Goal: Task Accomplishment & Management: Complete application form

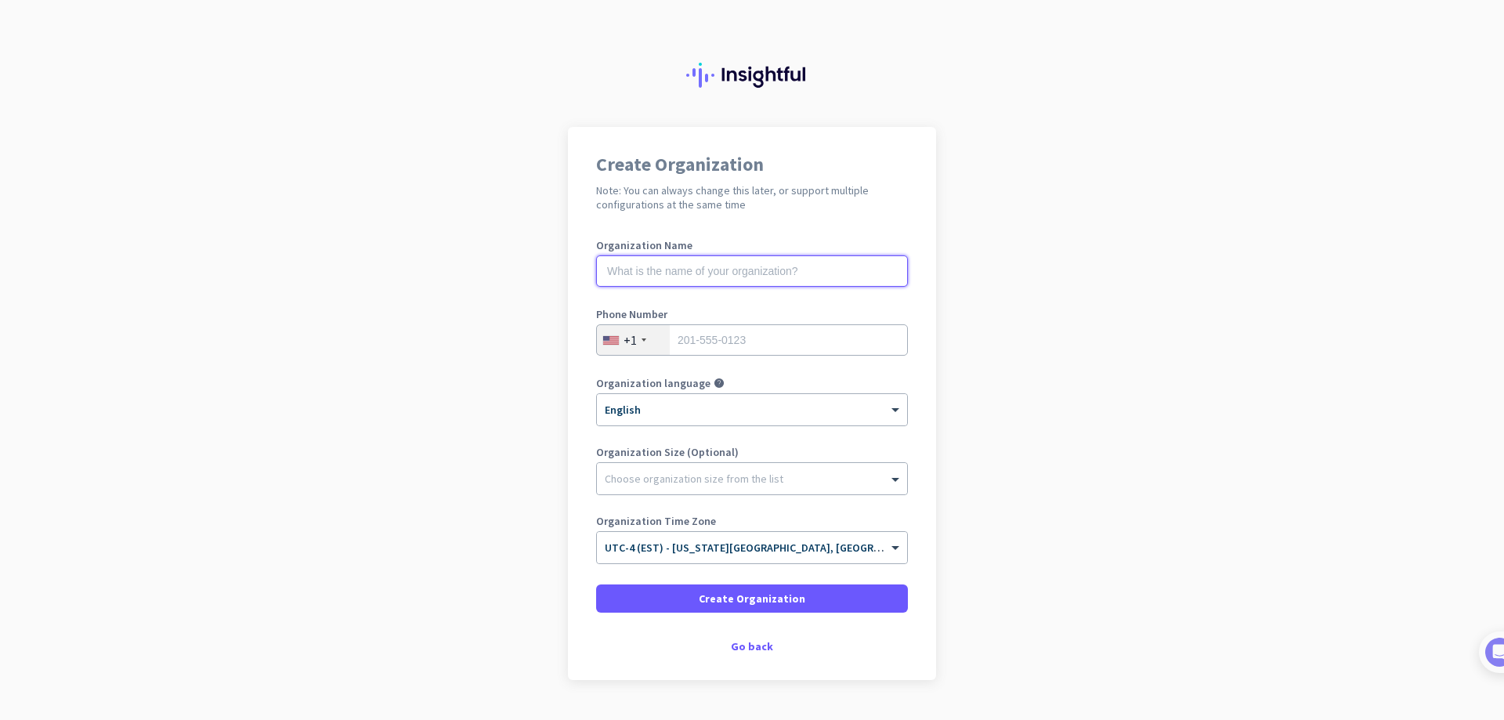
click at [705, 272] on input "text" at bounding box center [752, 270] width 312 height 31
type input "Krk jwels"
type input "01257833257"
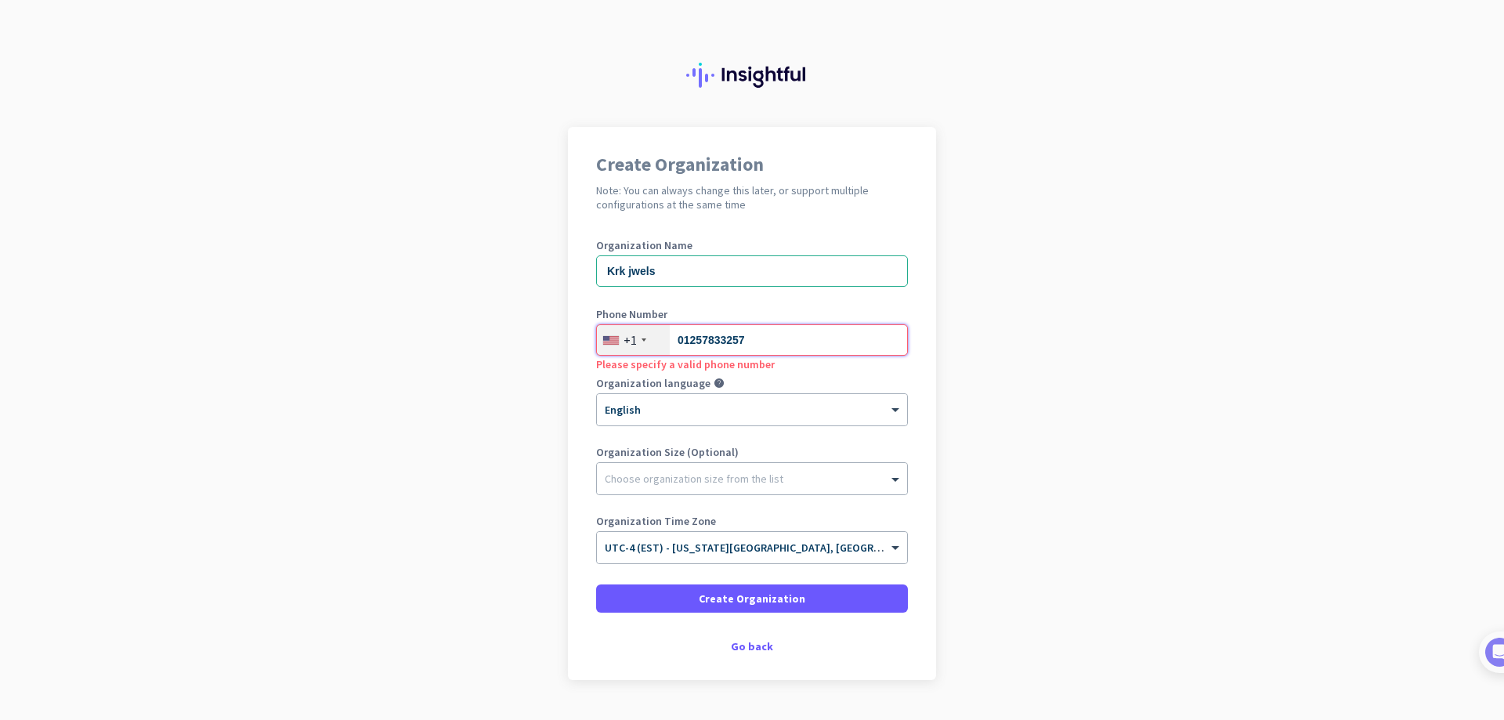
click at [766, 343] on input "01257833257" at bounding box center [752, 339] width 312 height 31
drag, startPoint x: 668, startPoint y: 340, endPoint x: 674, endPoint y: 191, distance: 149.0
click at [757, 331] on input "01257833257" at bounding box center [752, 339] width 312 height 31
click at [728, 479] on div at bounding box center [752, 475] width 310 height 16
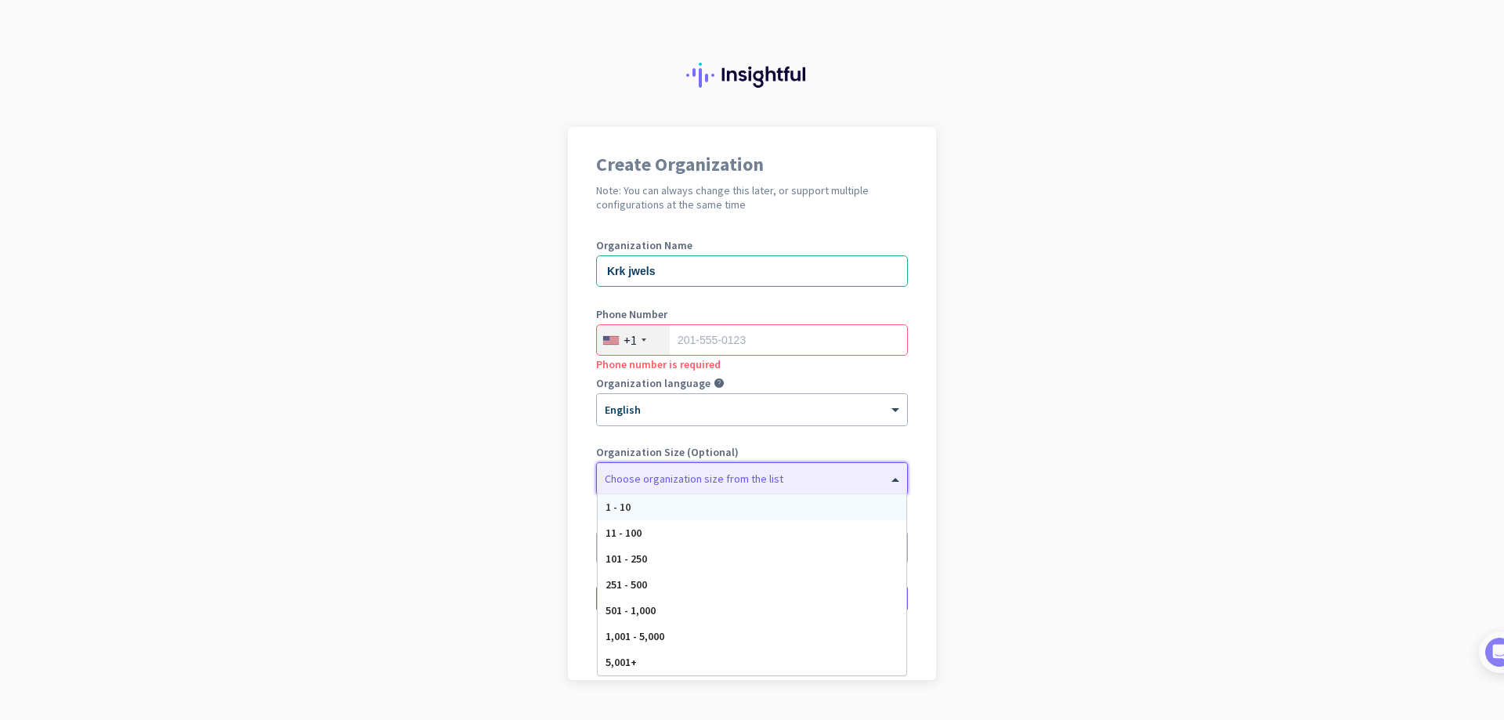
click at [637, 512] on div "1 - 10" at bounding box center [752, 507] width 309 height 26
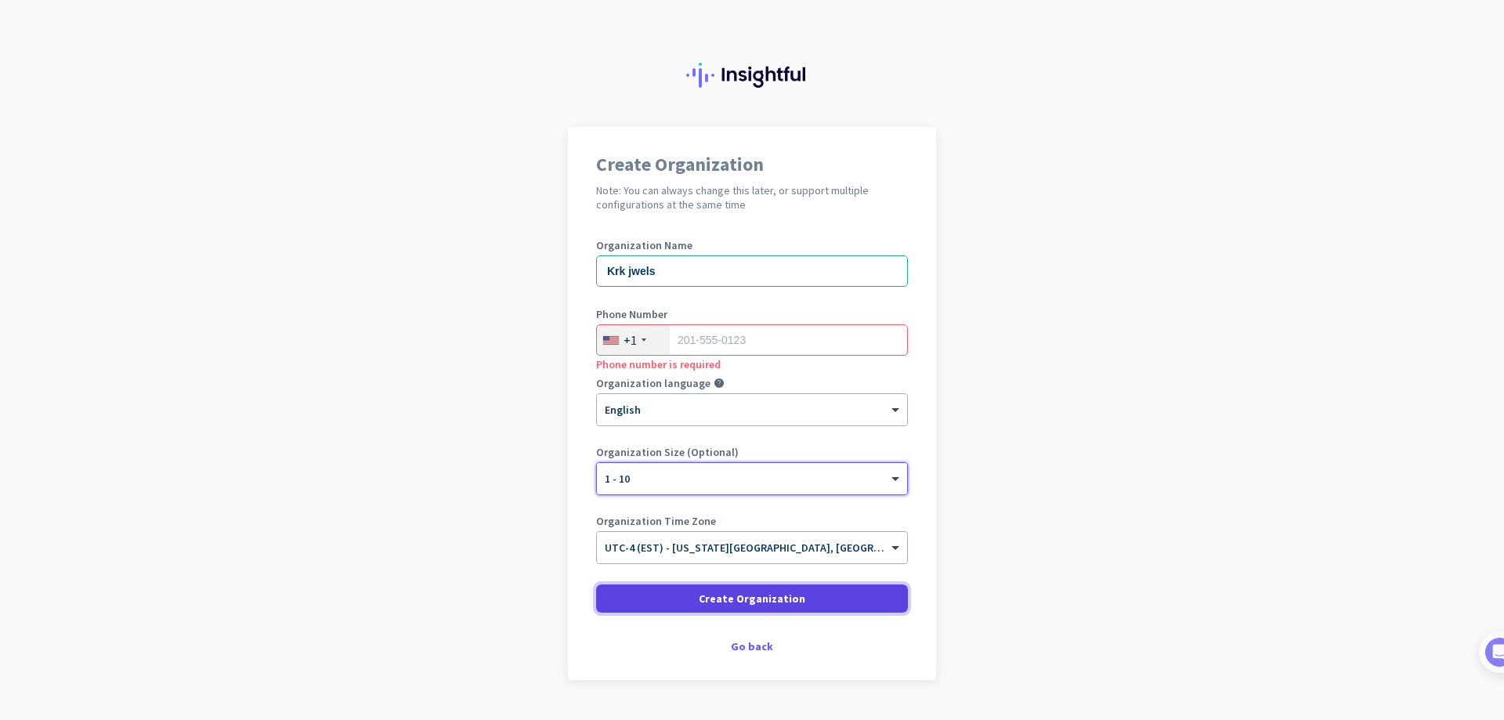
click at [827, 599] on span at bounding box center [752, 599] width 312 height 38
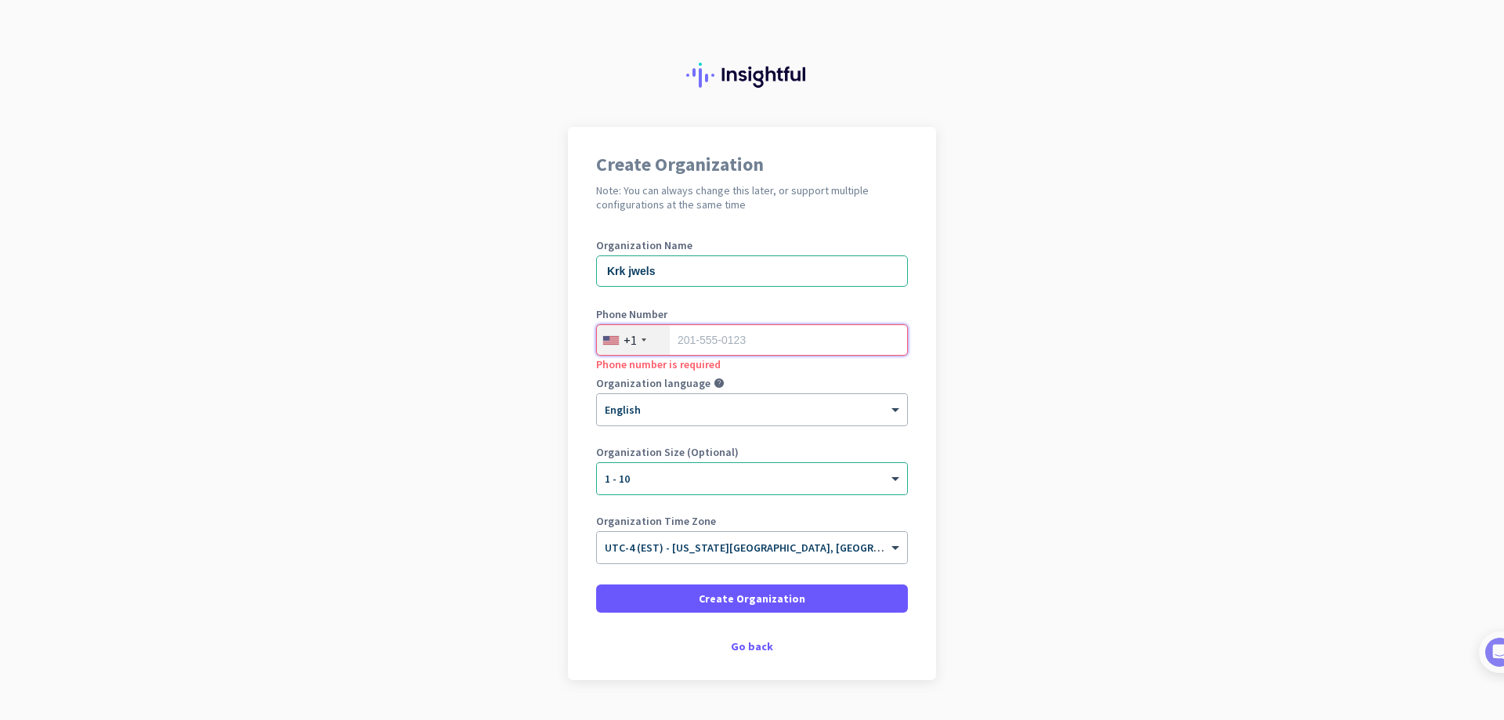
click at [682, 339] on input "tel" at bounding box center [752, 339] width 312 height 31
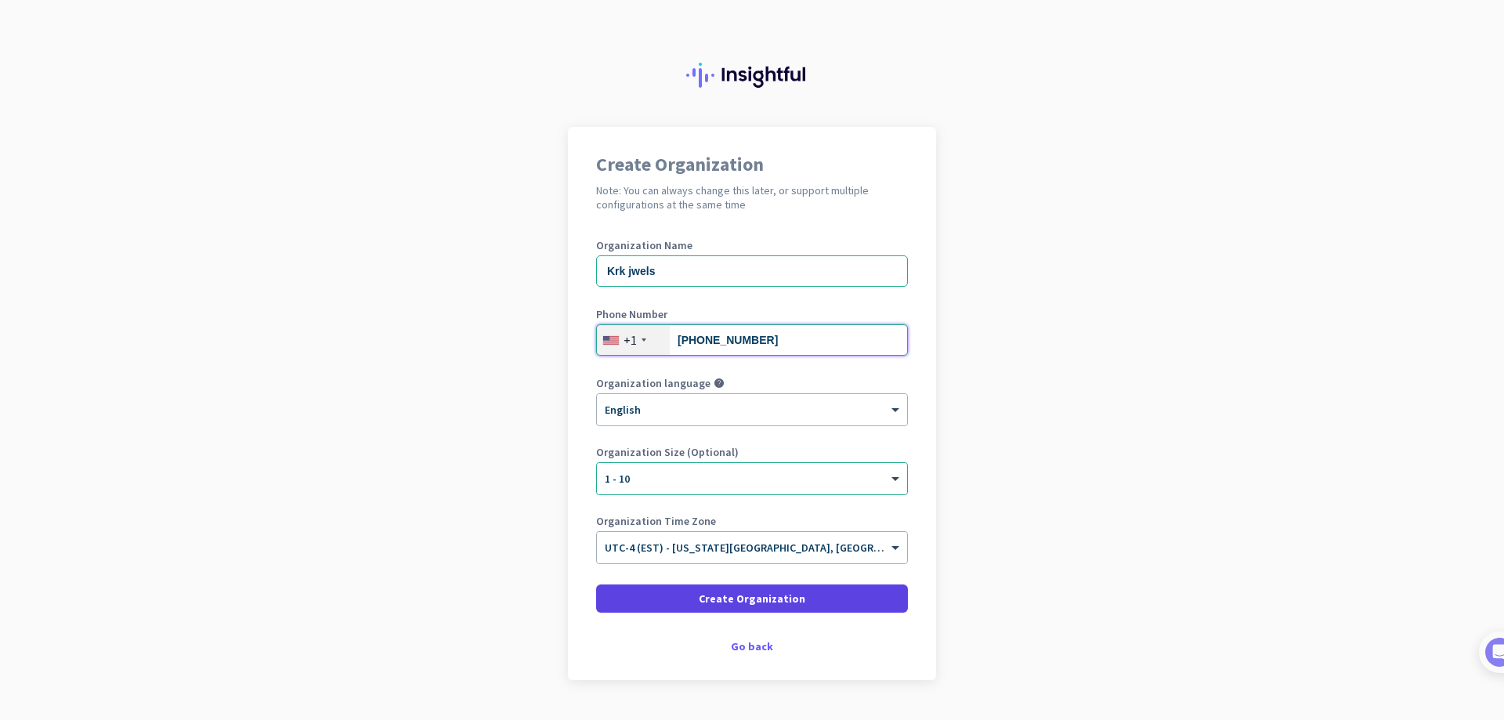
type input "[PHONE_NUMBER]"
click at [800, 597] on span at bounding box center [752, 599] width 312 height 38
click at [802, 595] on span at bounding box center [752, 599] width 312 height 38
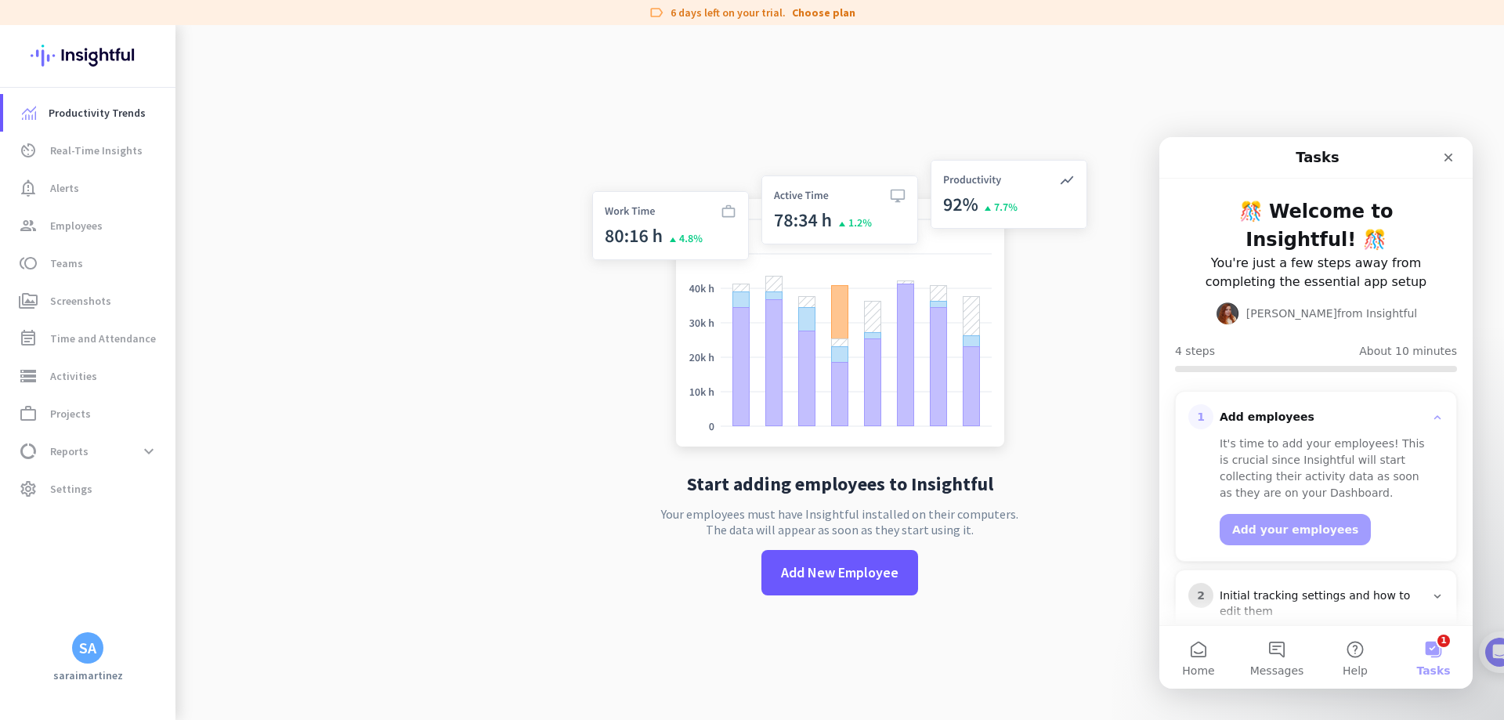
scroll to position [150, 0]
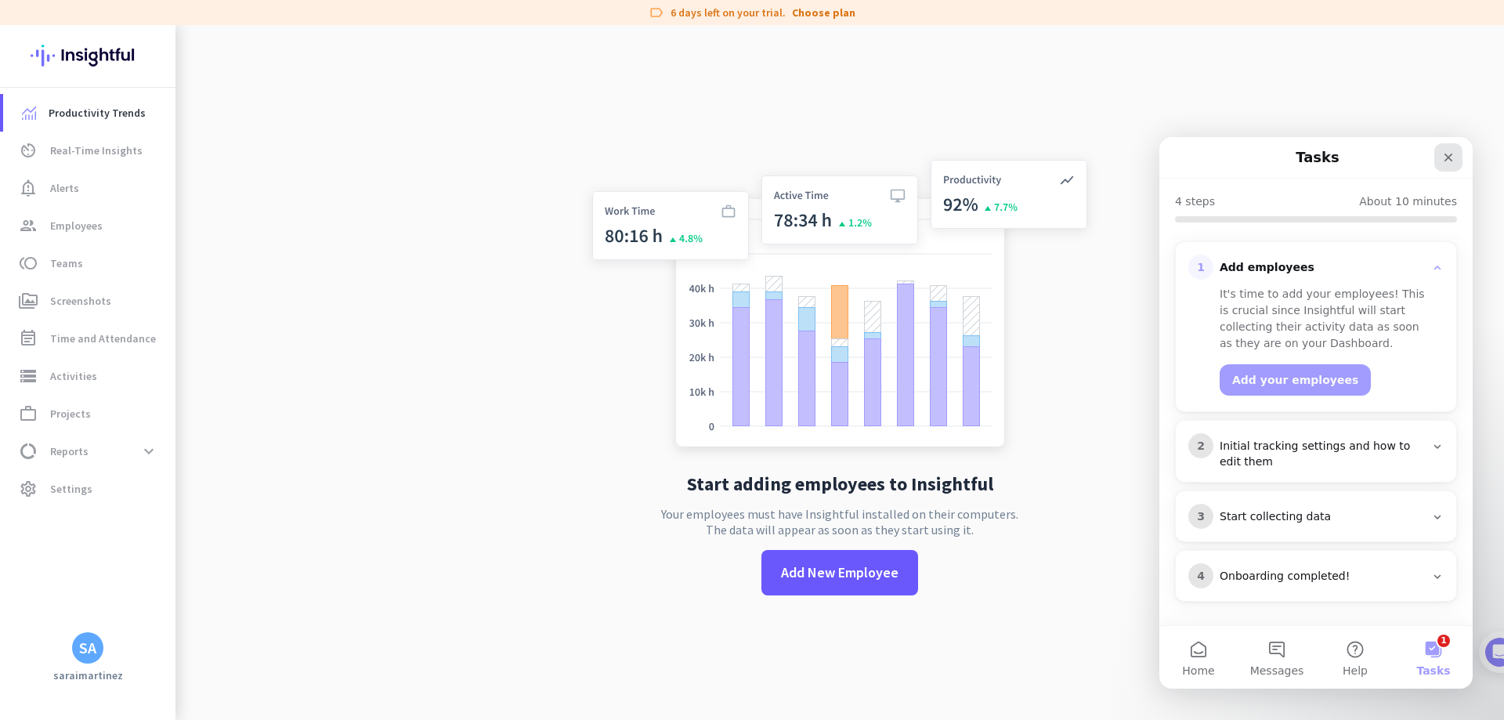
click at [1452, 159] on icon "Close" at bounding box center [1449, 157] width 13 height 13
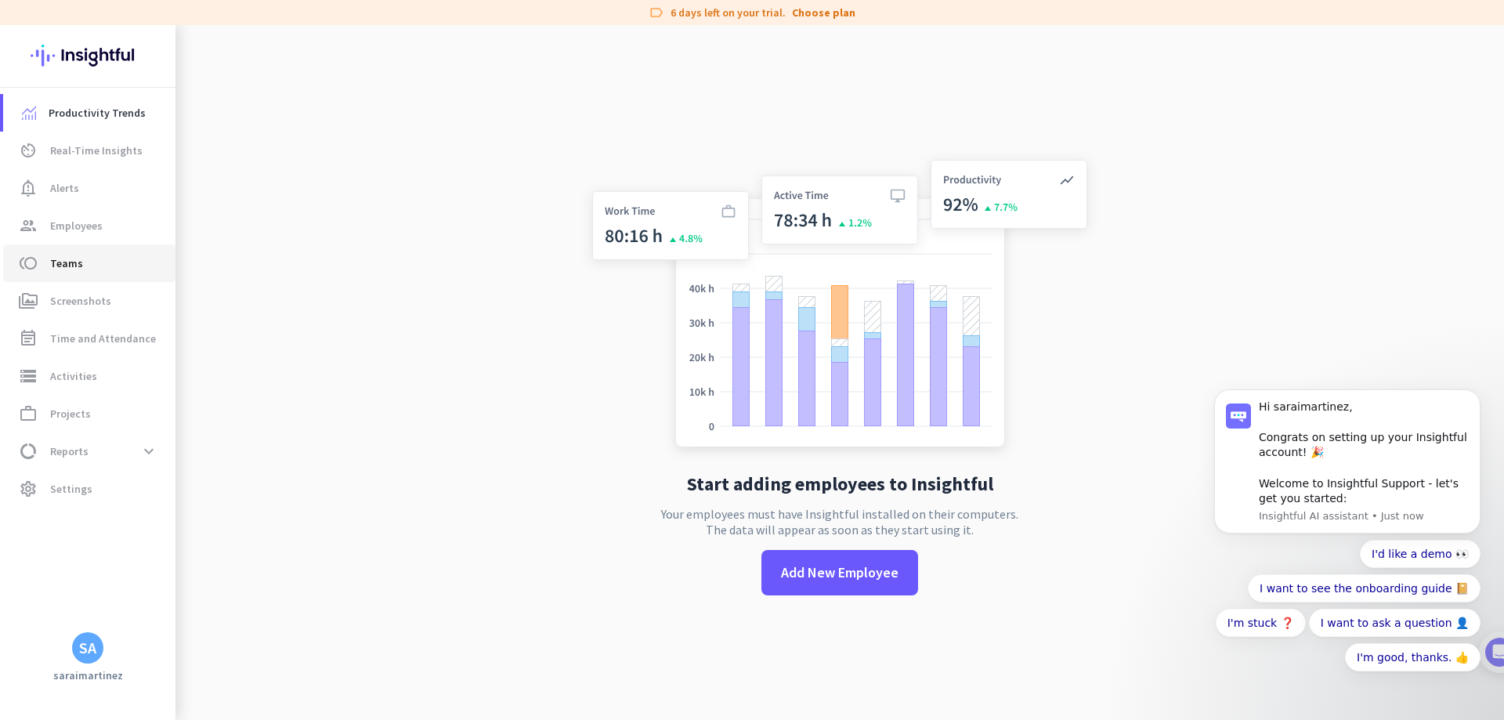
scroll to position [0, 0]
click at [149, 446] on span at bounding box center [149, 451] width 28 height 28
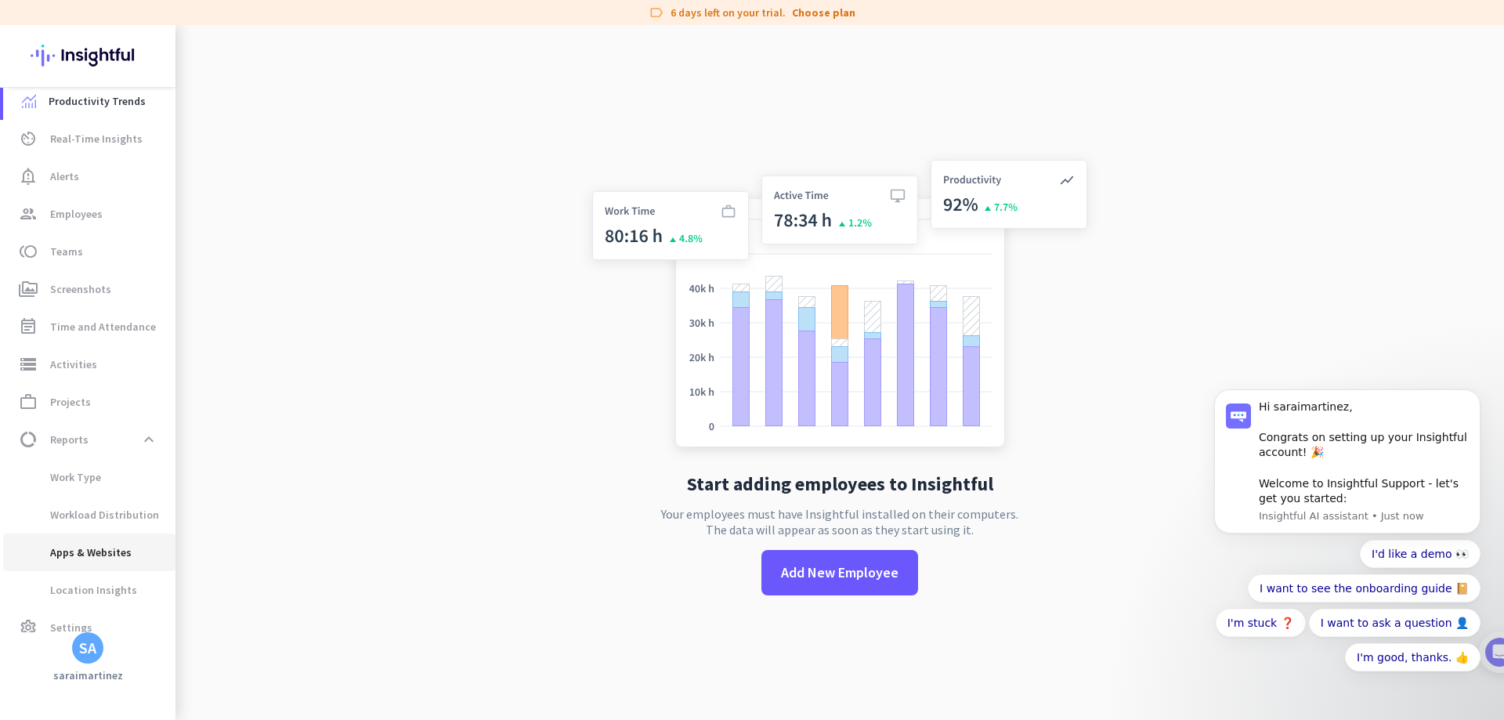
scroll to position [32, 0]
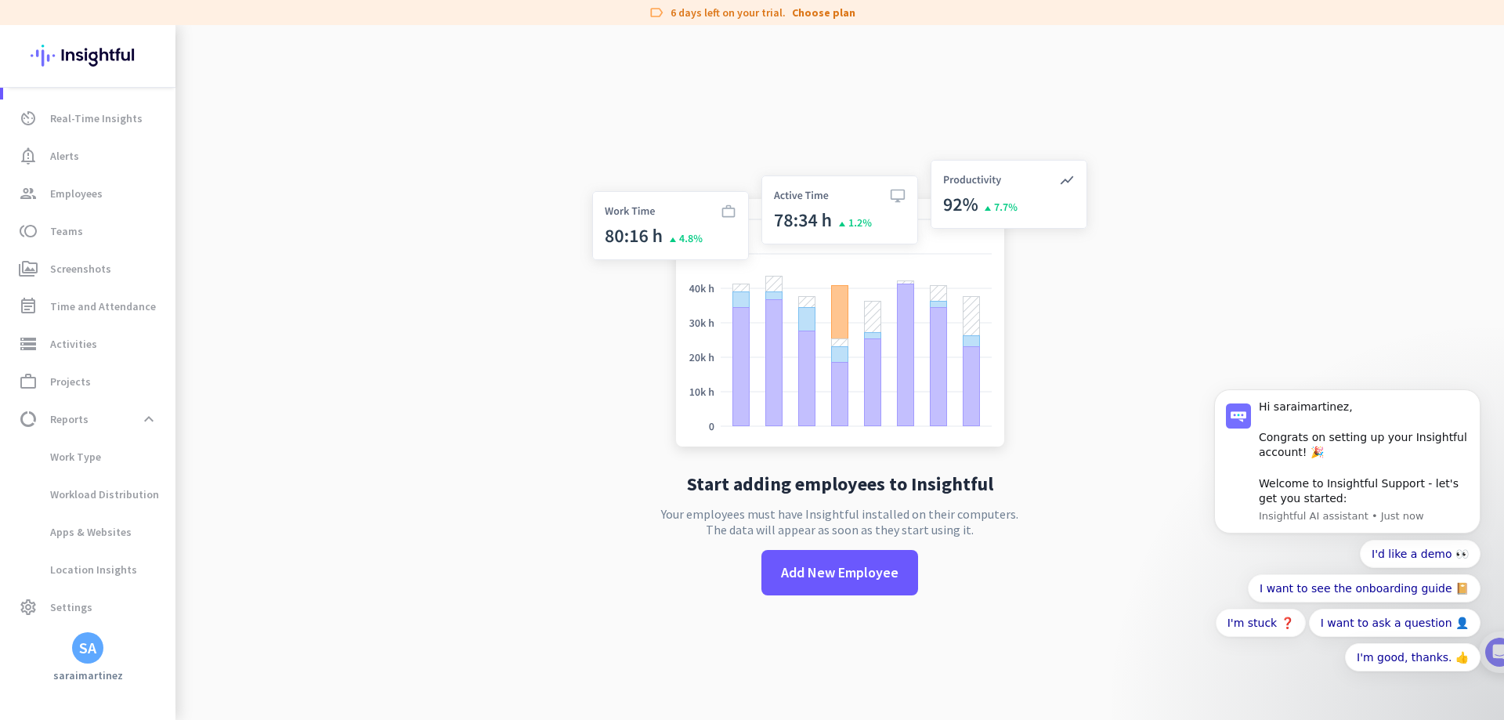
click at [97, 663] on app-letter-avatar "SA" at bounding box center [87, 647] width 31 height 31
click at [197, 531] on span "Personal Settings" at bounding box center [171, 534] width 95 height 14
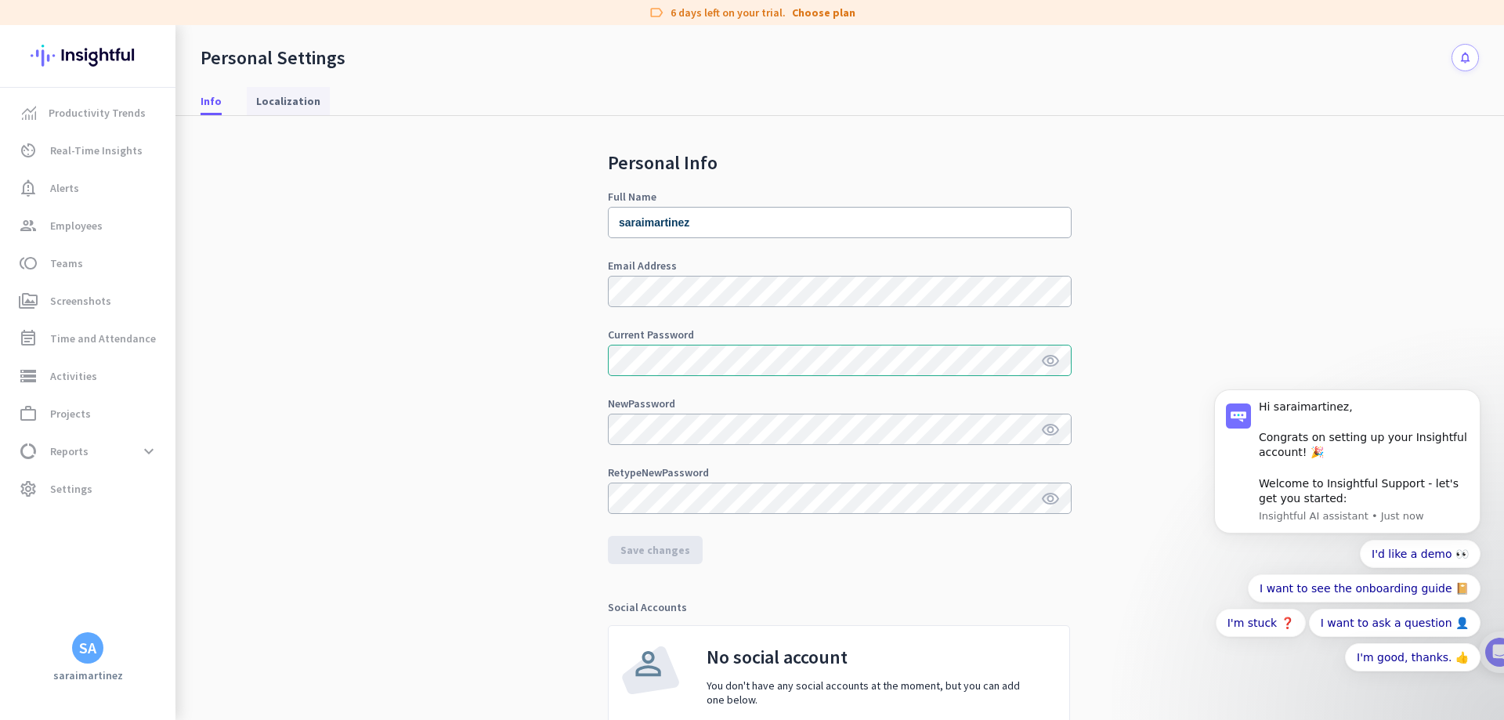
click at [304, 98] on span "Localization" at bounding box center [288, 101] width 64 height 16
